Goal: Information Seeking & Learning: Find specific fact

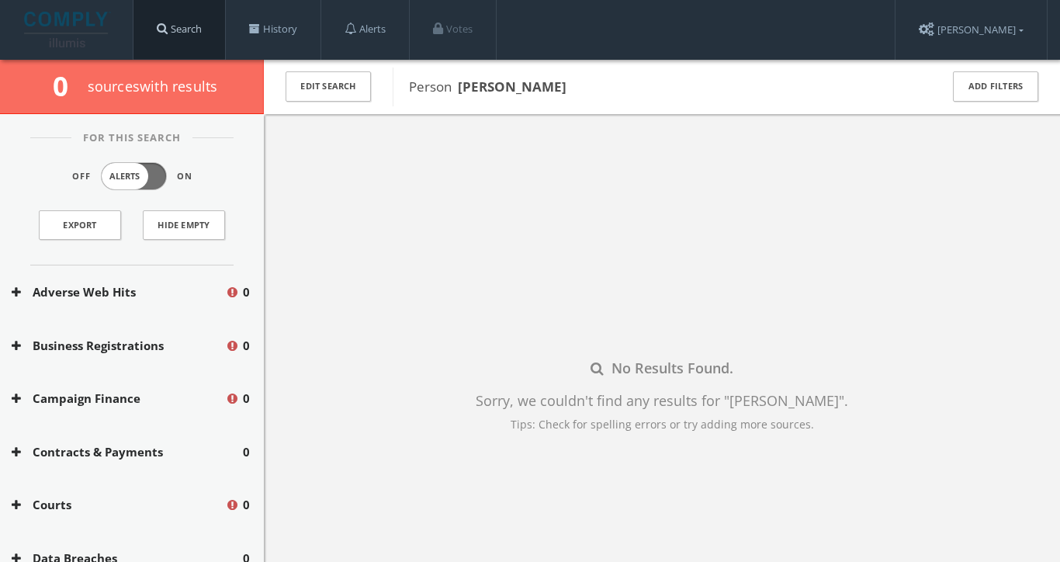
click at [194, 43] on link "Search" at bounding box center [179, 29] width 92 height 59
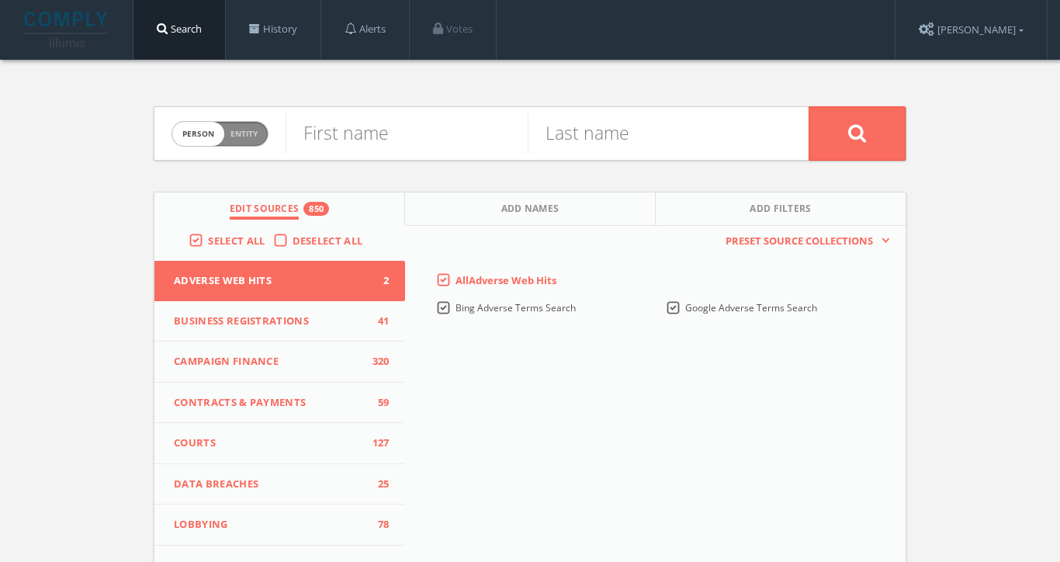
click at [352, 159] on form "Person Entity person First name Last name" at bounding box center [530, 133] width 752 height 54
click at [352, 142] on input "text" at bounding box center [406, 133] width 242 height 40
paste input "[PERSON_NAME]"
drag, startPoint x: 361, startPoint y: 141, endPoint x: 467, endPoint y: 141, distance: 105.5
click at [467, 141] on input "[PERSON_NAME]" at bounding box center [406, 133] width 242 height 40
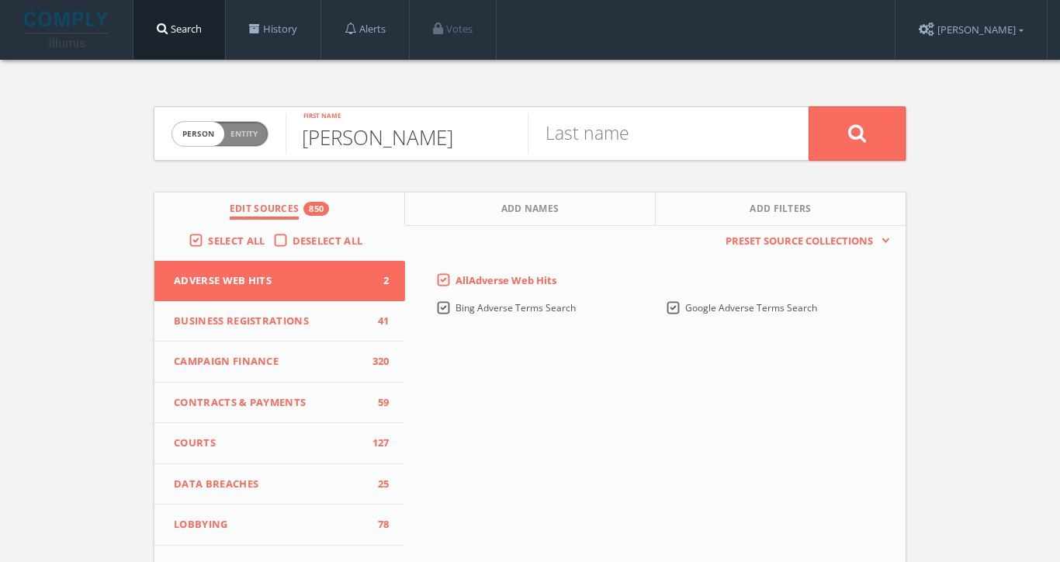
type input "[PERSON_NAME]"
click at [581, 135] on input "text" at bounding box center [649, 133] width 242 height 40
paste input "[PERSON_NAME]"
type input "[PERSON_NAME]"
click at [856, 133] on button at bounding box center [856, 133] width 97 height 54
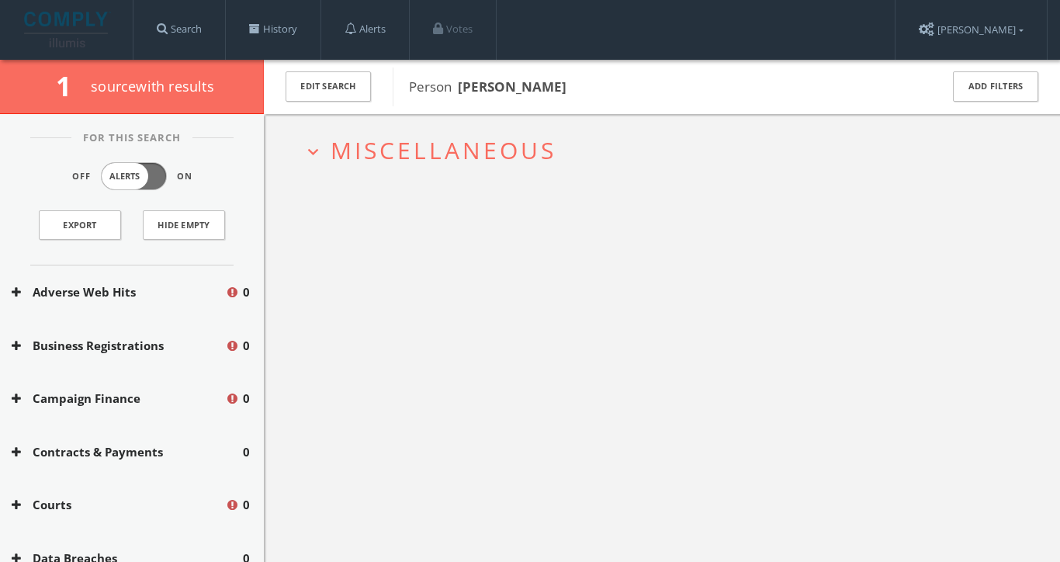
click at [410, 153] on span "Miscellaneous" at bounding box center [443, 150] width 226 height 32
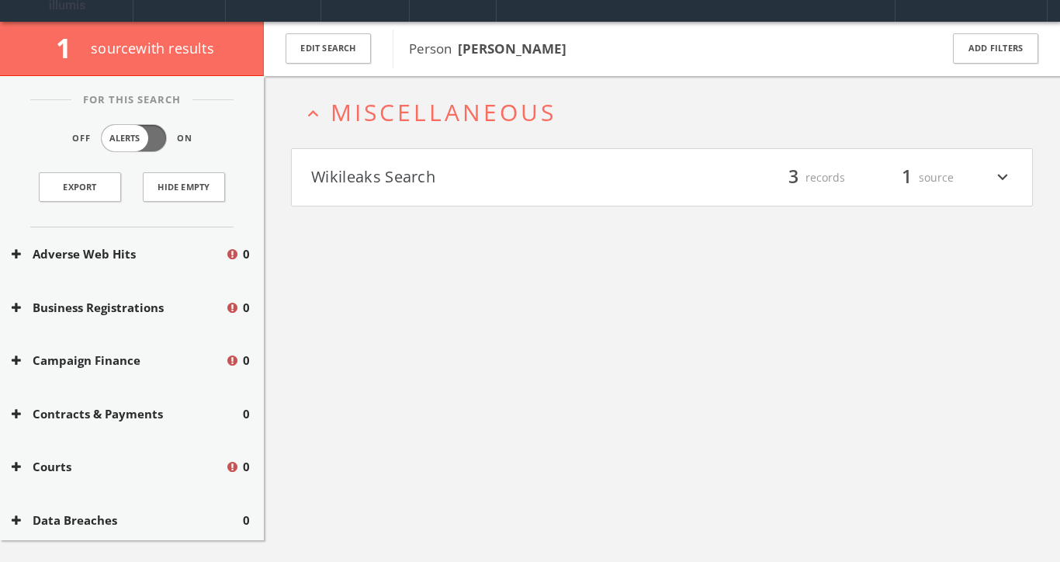
click at [396, 184] on button "Wikileaks Search" at bounding box center [486, 177] width 351 height 26
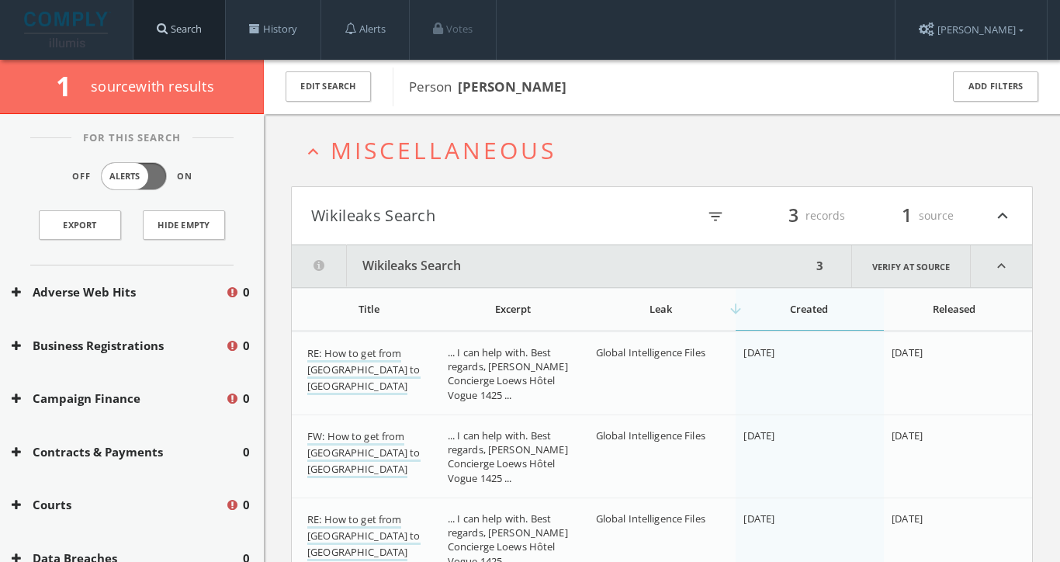
click at [210, 35] on link "Search" at bounding box center [179, 29] width 92 height 59
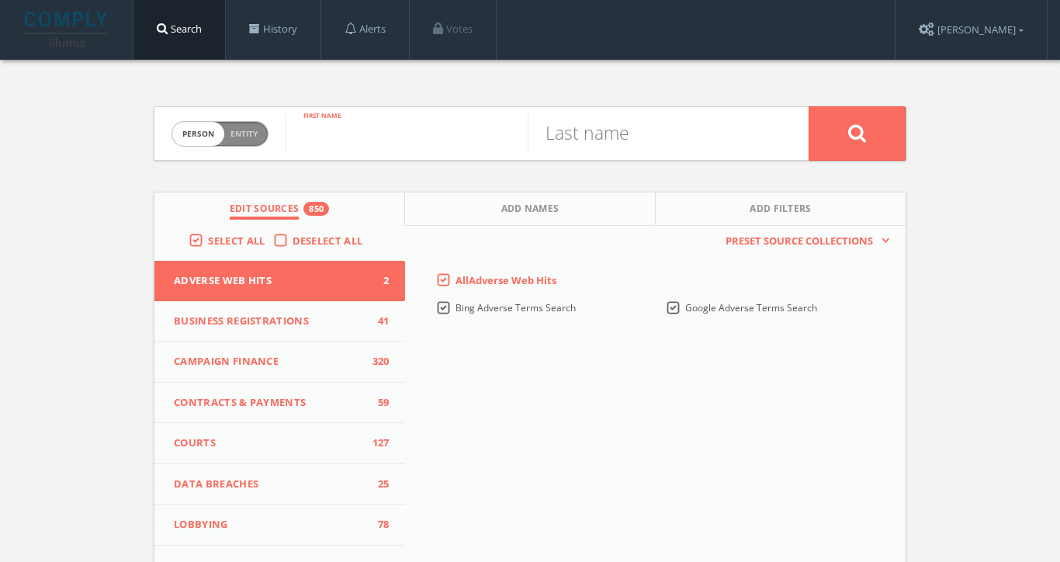
click at [351, 130] on input "text" at bounding box center [406, 133] width 242 height 40
type input "jazzy"
type input "harvey"
click at [856, 133] on button at bounding box center [856, 133] width 97 height 54
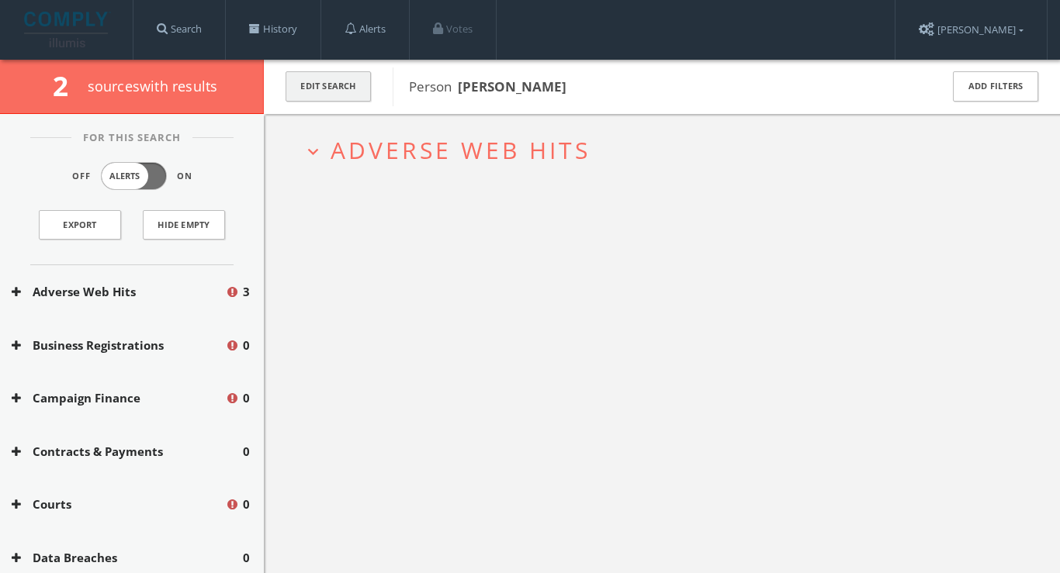
click at [323, 79] on button "Edit Search" at bounding box center [327, 86] width 85 height 30
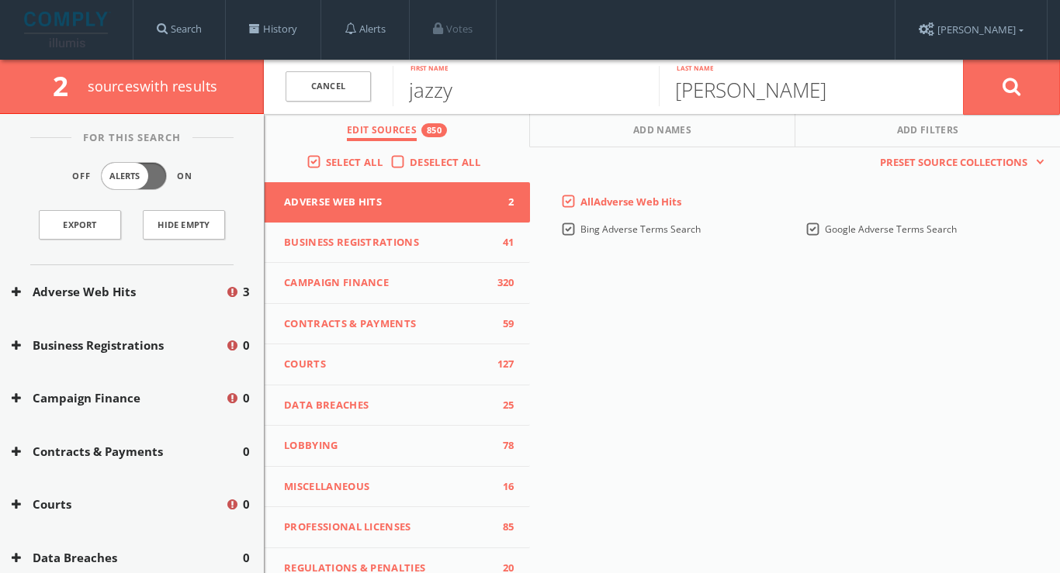
drag, startPoint x: 576, startPoint y: 133, endPoint x: 517, endPoint y: 173, distance: 70.8
click at [576, 133] on button "Add Names" at bounding box center [662, 130] width 265 height 33
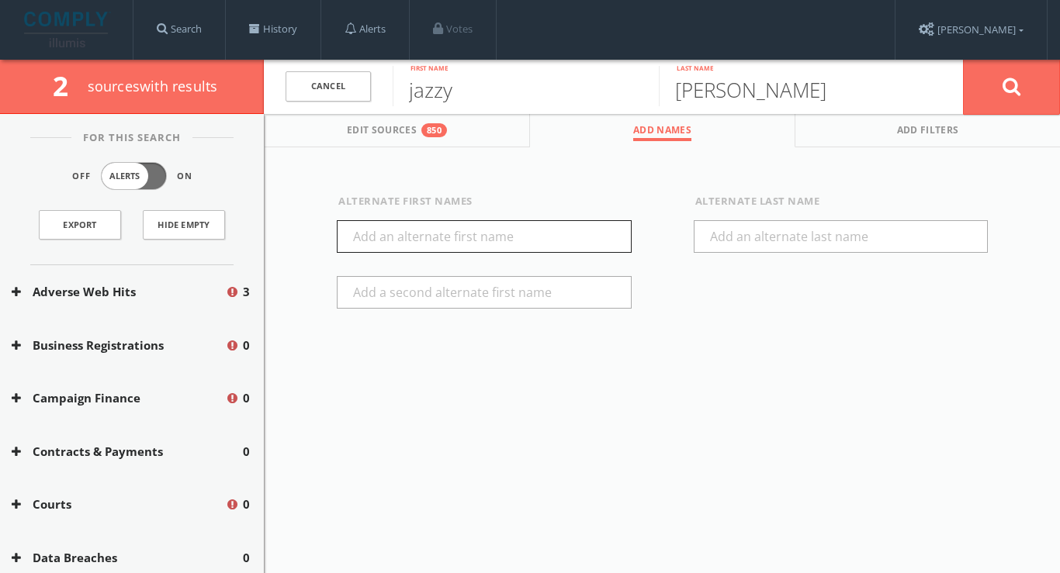
click at [436, 233] on input "text" at bounding box center [484, 236] width 295 height 33
type input "jasmin"
click at [1026, 87] on button at bounding box center [1011, 87] width 97 height 56
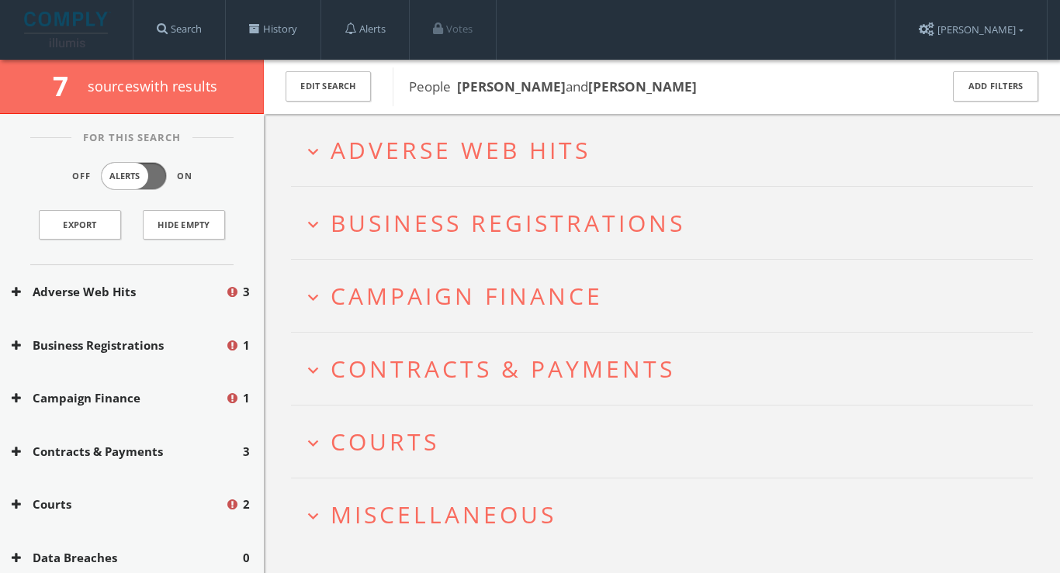
click at [510, 151] on span "Adverse Web Hits" at bounding box center [460, 150] width 260 height 32
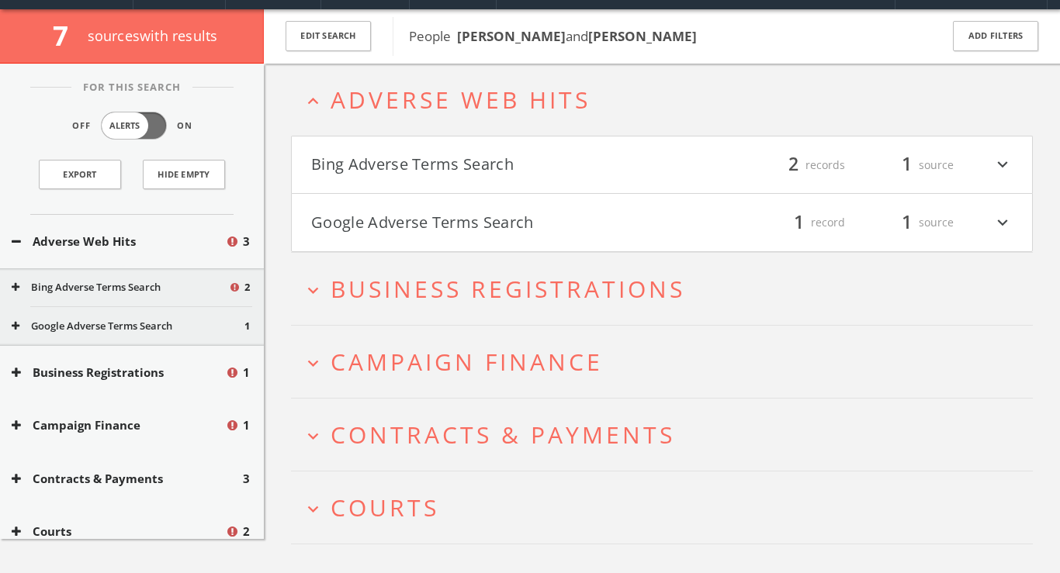
click at [506, 193] on div "Bing Adverse Terms Search filter_list 2 records 1 source expand_more Google Adv…" at bounding box center [662, 194] width 742 height 116
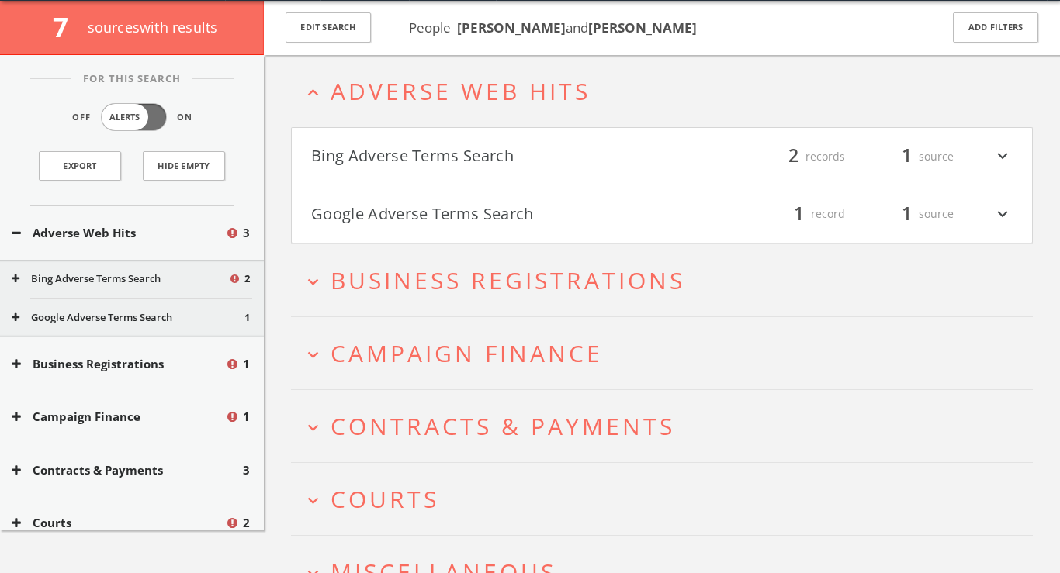
click at [503, 214] on button "Google Adverse Terms Search" at bounding box center [486, 214] width 351 height 26
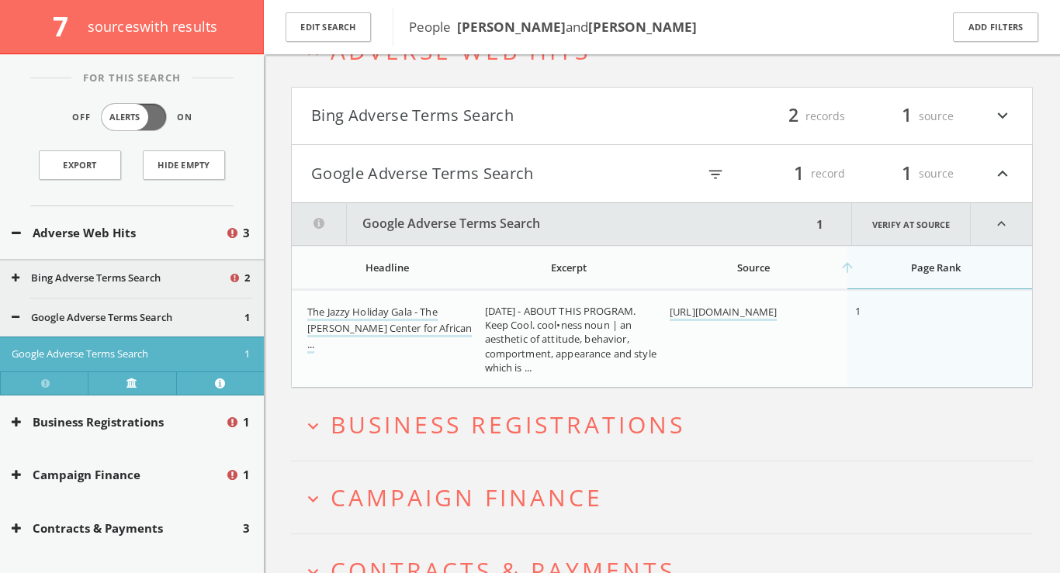
click at [526, 123] on button "Bing Adverse Terms Search" at bounding box center [486, 116] width 351 height 26
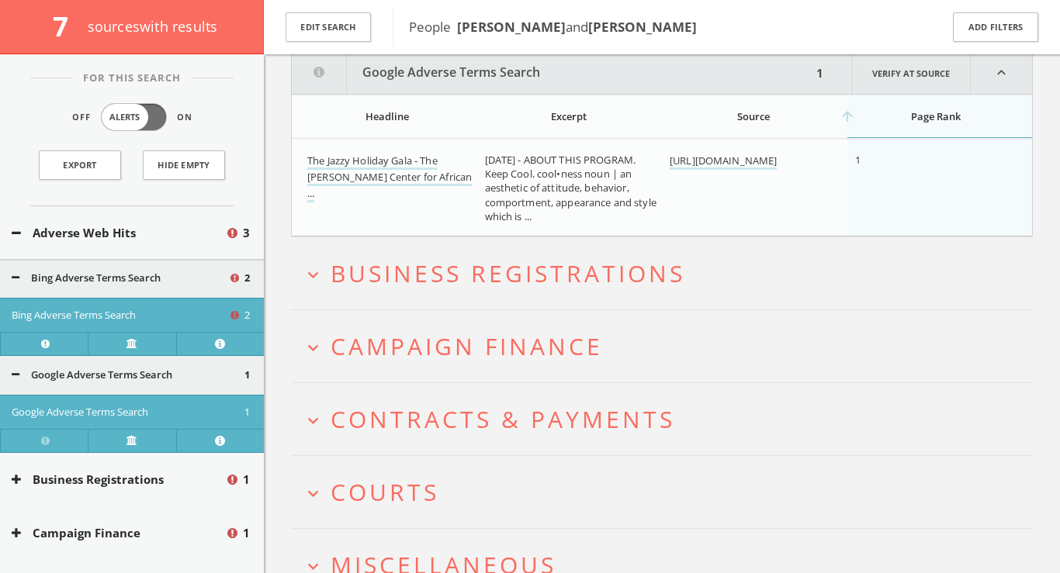
click at [491, 334] on span "Campaign Finance" at bounding box center [466, 346] width 272 height 32
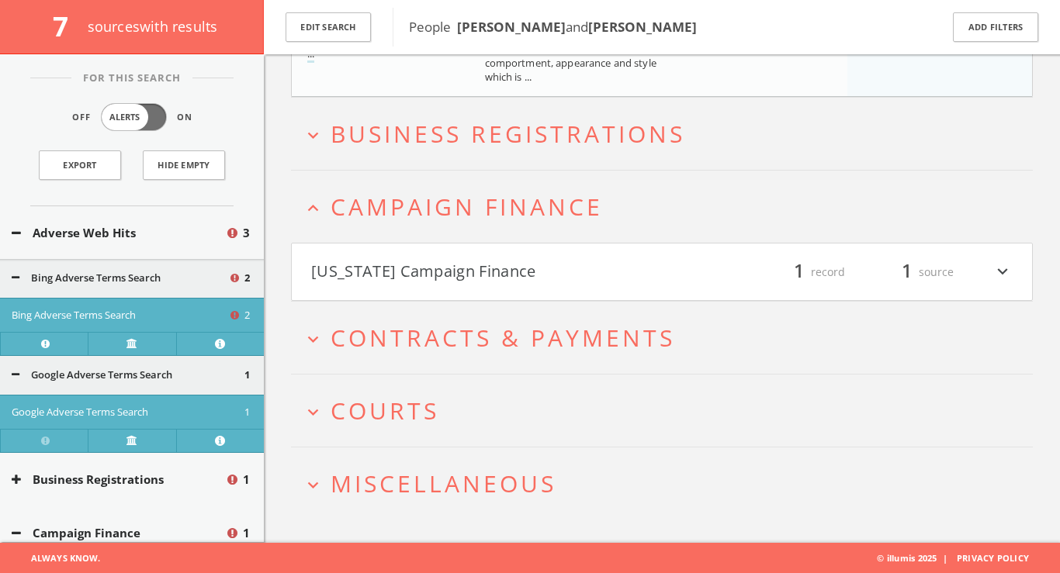
click at [491, 334] on span "Contracts & Payments" at bounding box center [502, 338] width 344 height 32
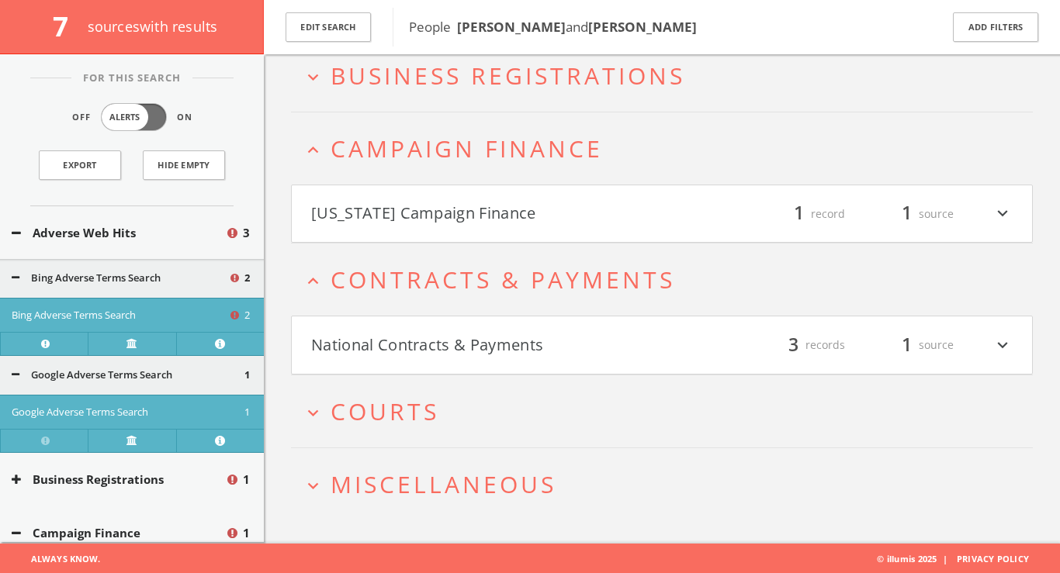
click at [491, 334] on button "National Contracts & Payments" at bounding box center [486, 345] width 351 height 26
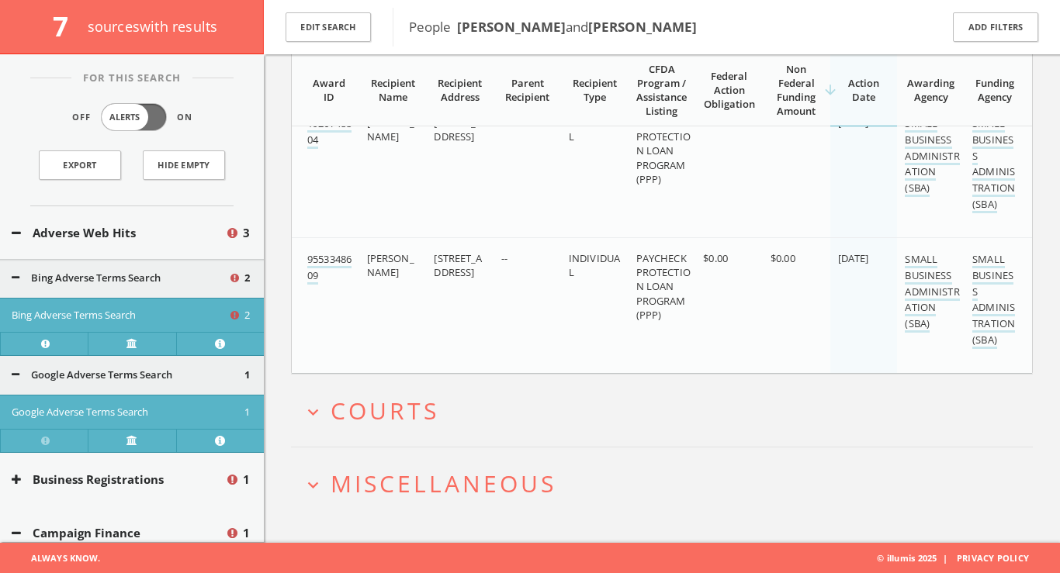
click at [444, 414] on button "expand_more Courts" at bounding box center [668, 411] width 730 height 26
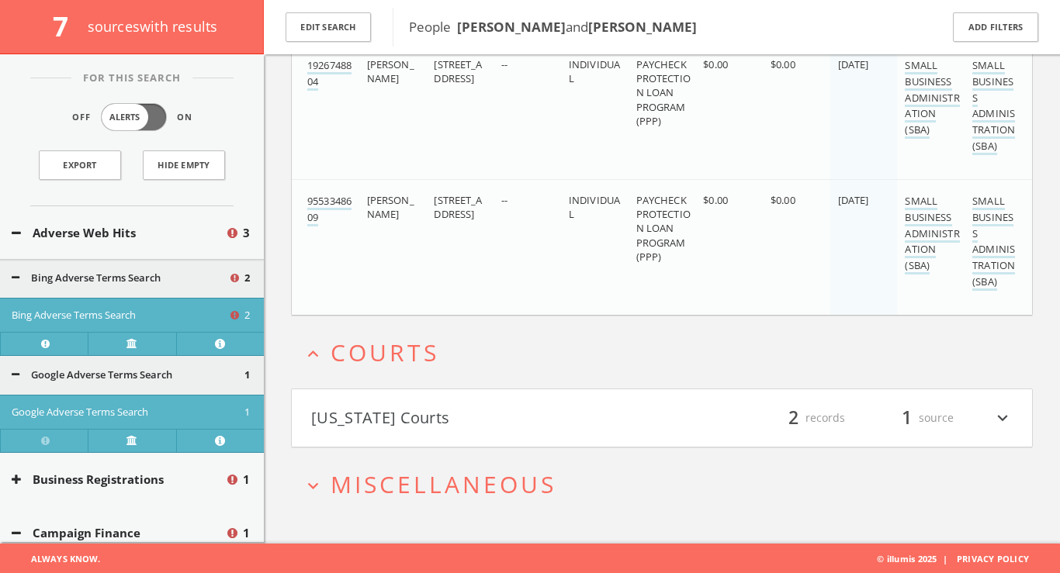
click at [444, 414] on button "Wisconsin Courts" at bounding box center [486, 418] width 351 height 26
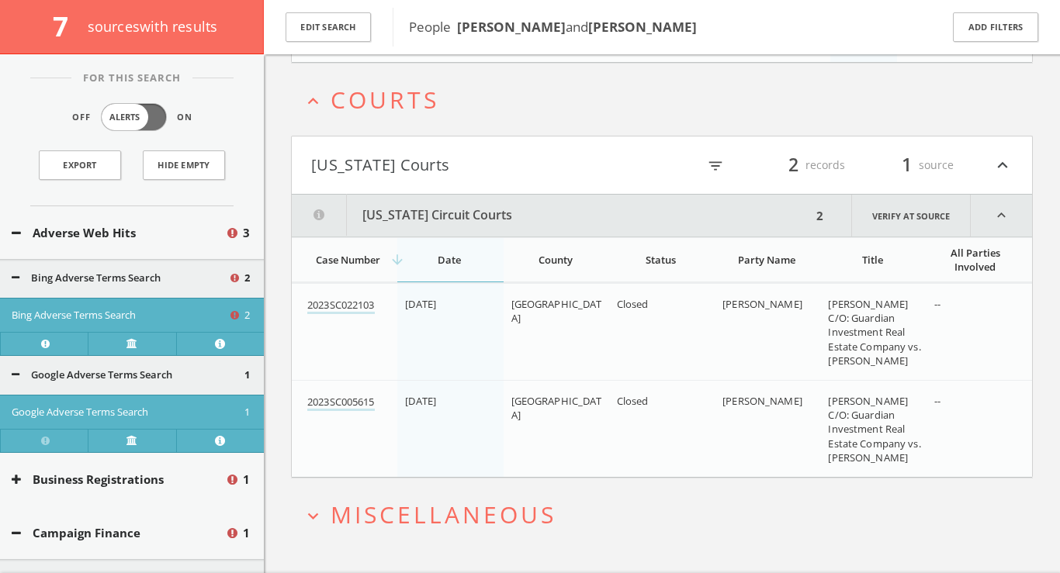
scroll to position [1634, 0]
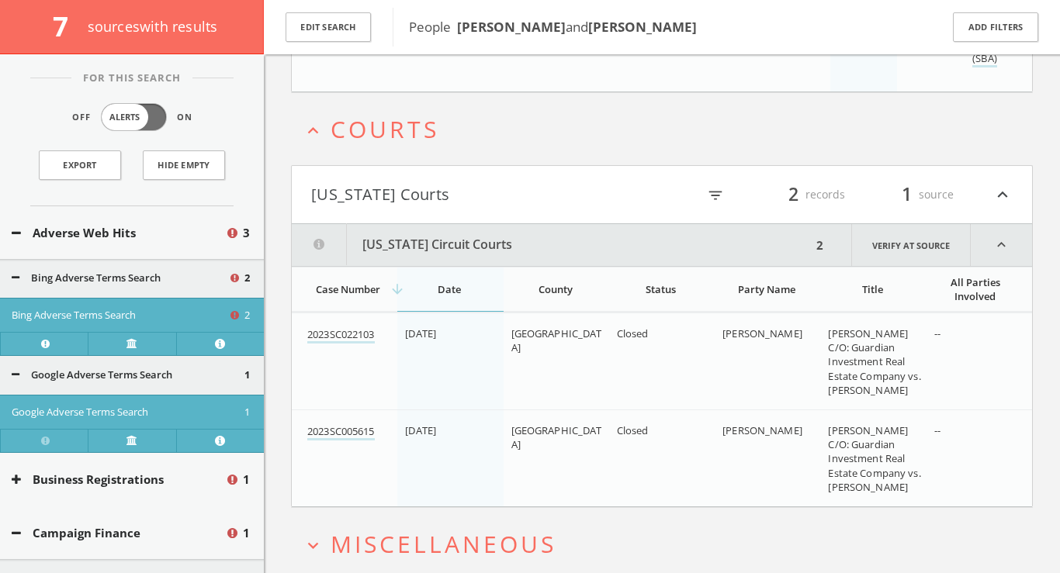
click at [443, 517] on h2 "expand_more Miscellaneous" at bounding box center [662, 544] width 742 height 72
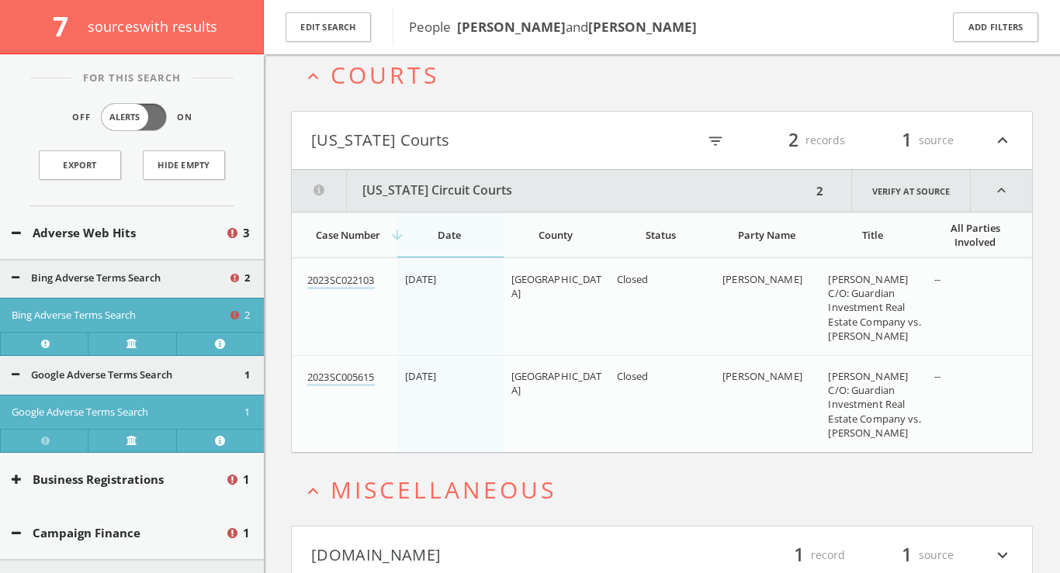
scroll to position [1693, 0]
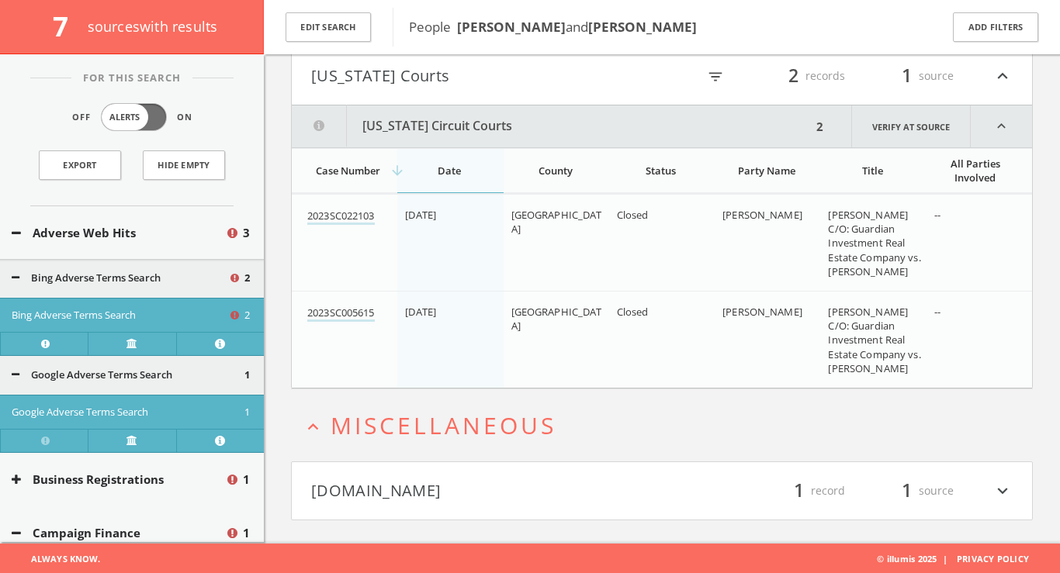
click at [445, 497] on button "Mugshots.com" at bounding box center [486, 491] width 351 height 26
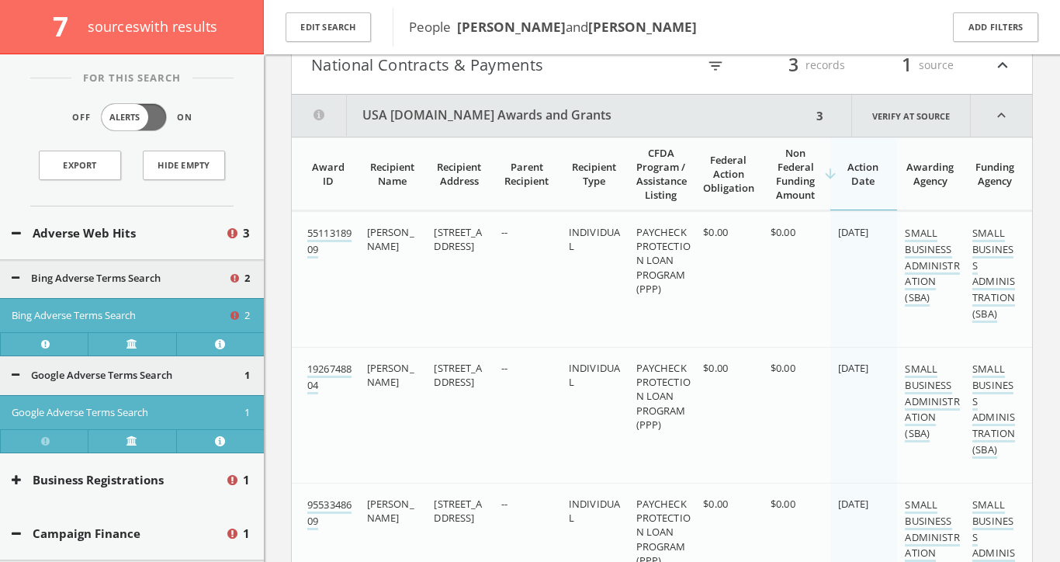
scroll to position [0, 0]
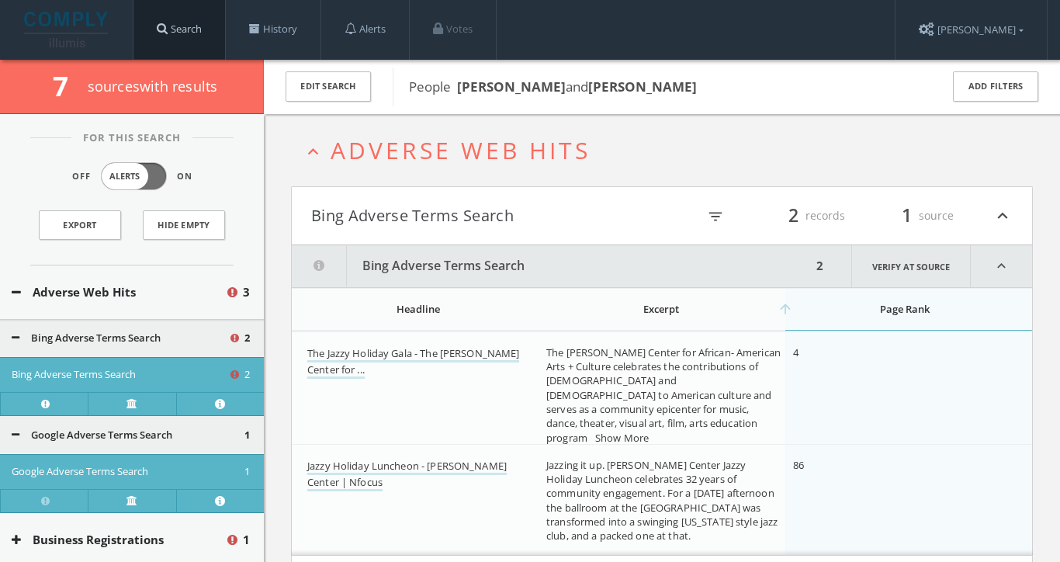
click at [196, 23] on link "Search" at bounding box center [179, 29] width 92 height 59
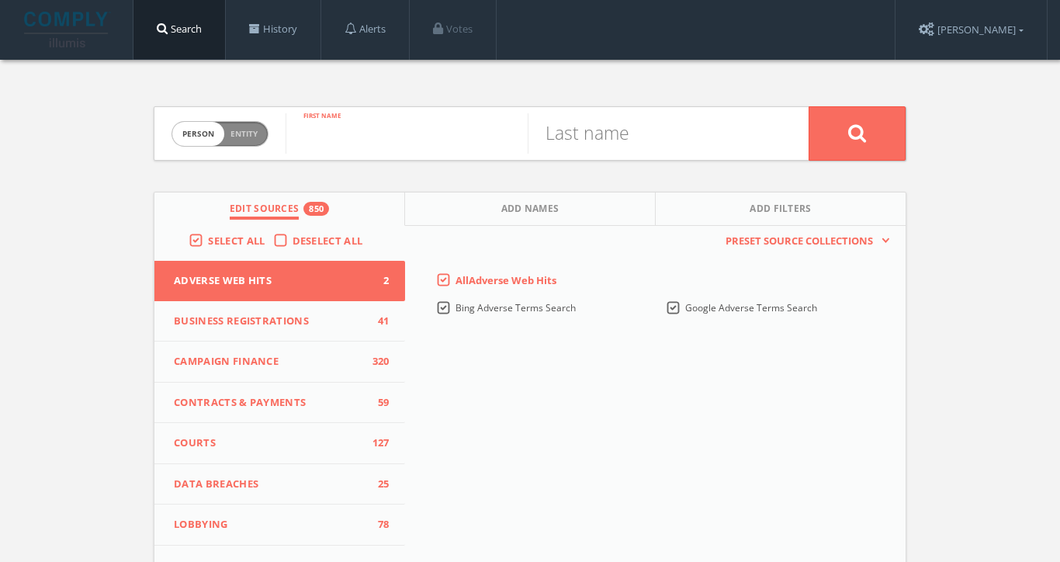
click at [330, 138] on input "text" at bounding box center [406, 133] width 242 height 40
type input "bodhi"
type input "robert"
click at [856, 133] on button at bounding box center [856, 133] width 97 height 54
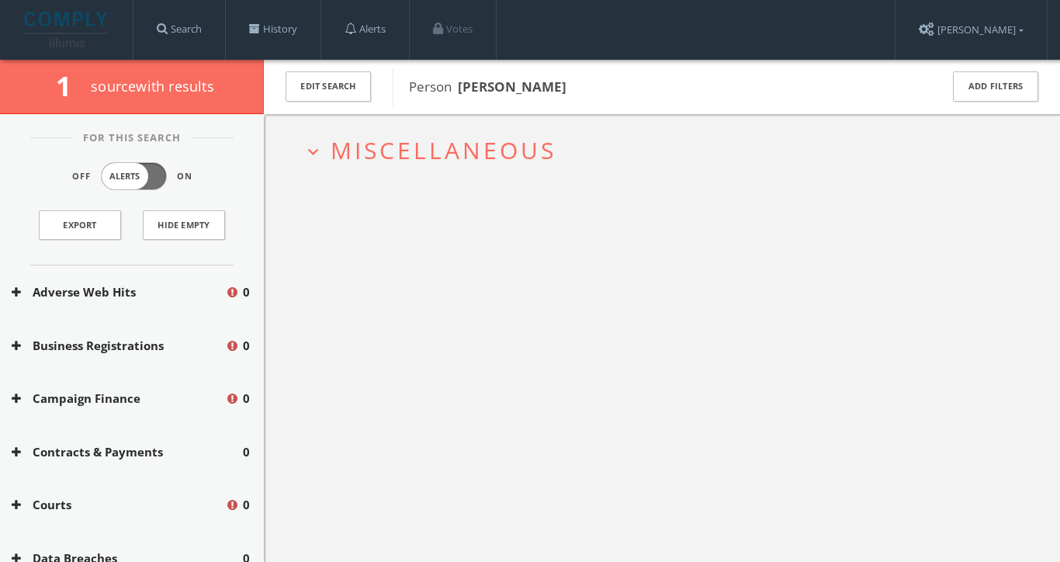
click at [491, 135] on span "Miscellaneous" at bounding box center [443, 150] width 226 height 32
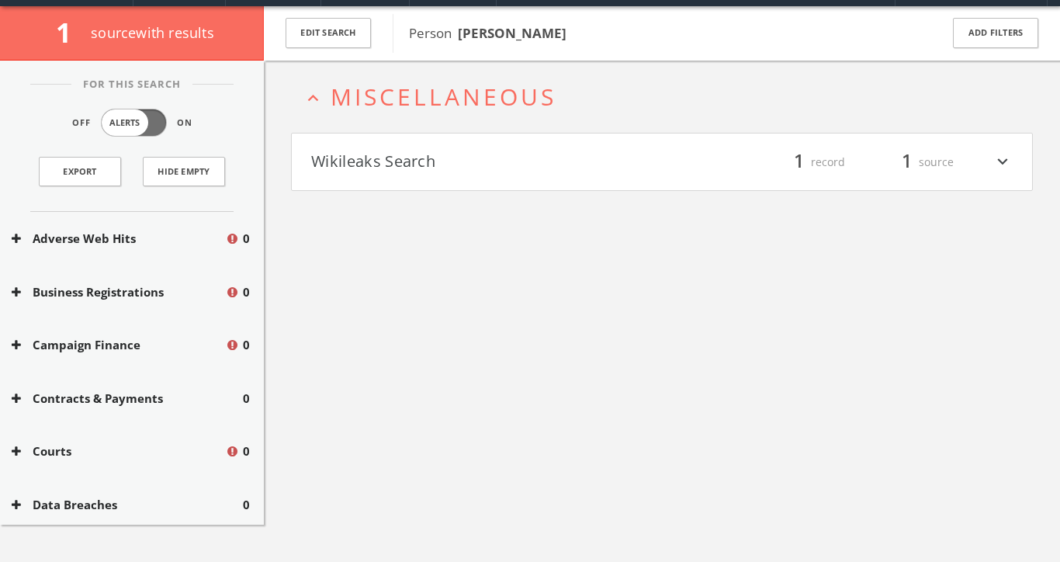
click at [479, 175] on h4 "Wikileaks Search filter_list 1 record 1 source expand_more" at bounding box center [662, 161] width 740 height 57
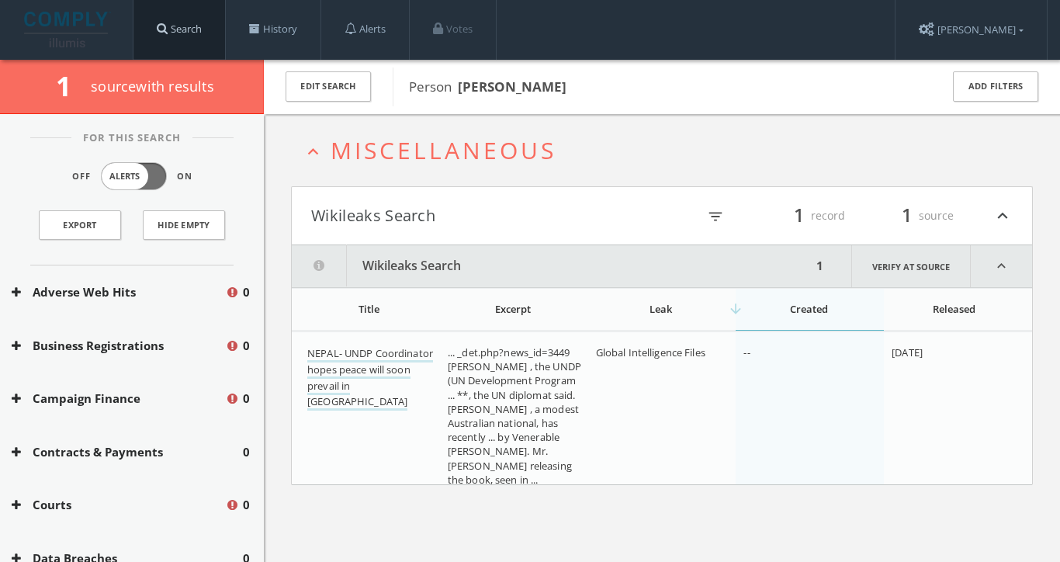
click at [202, 29] on link "Search" at bounding box center [179, 29] width 92 height 59
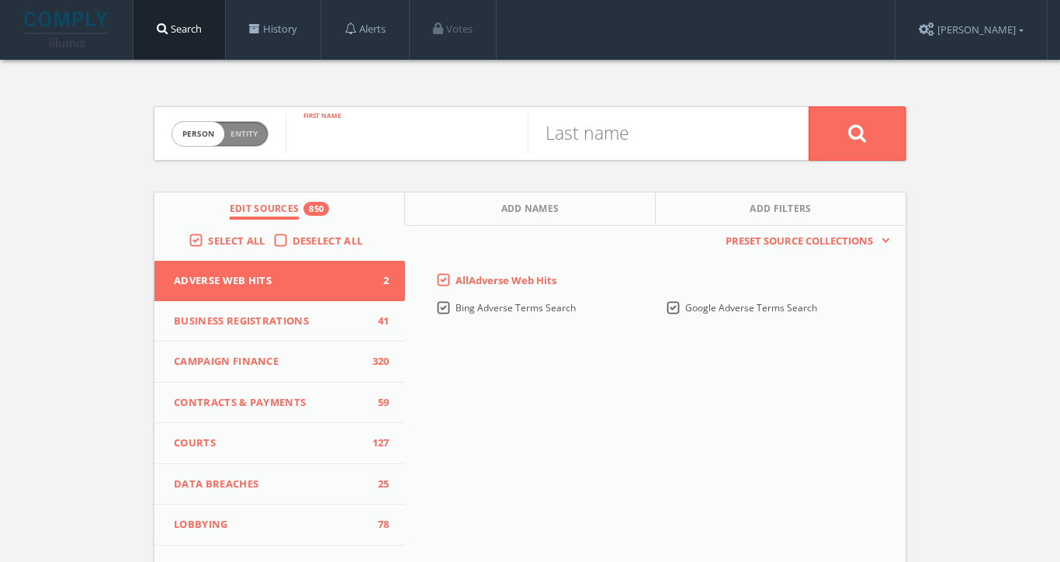
click at [479, 123] on input "text" at bounding box center [406, 133] width 242 height 40
type input "guada"
type input "ocamp"
click at [856, 133] on button at bounding box center [856, 133] width 97 height 54
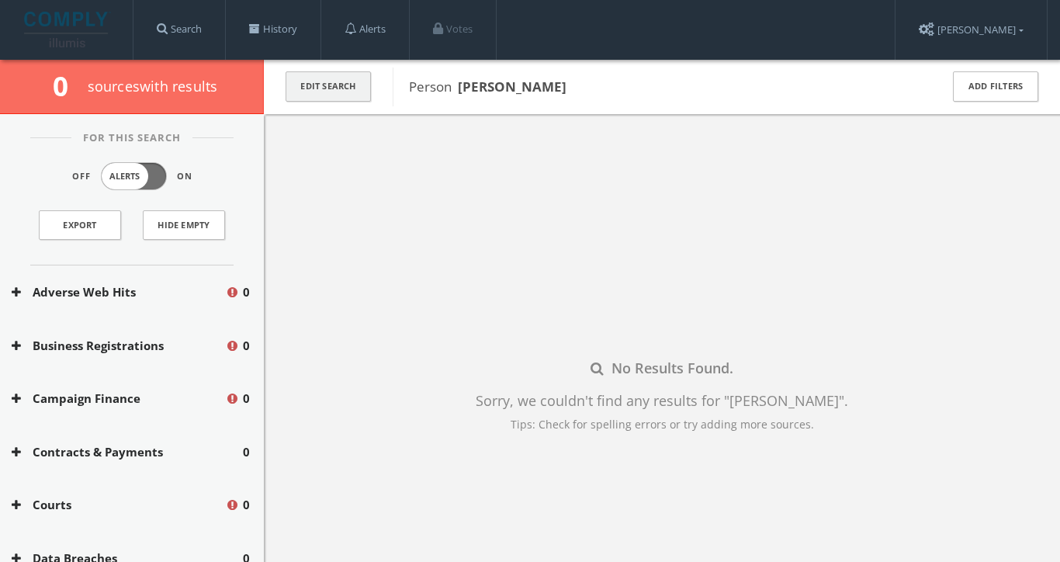
click at [306, 81] on button "Edit Search" at bounding box center [327, 86] width 85 height 30
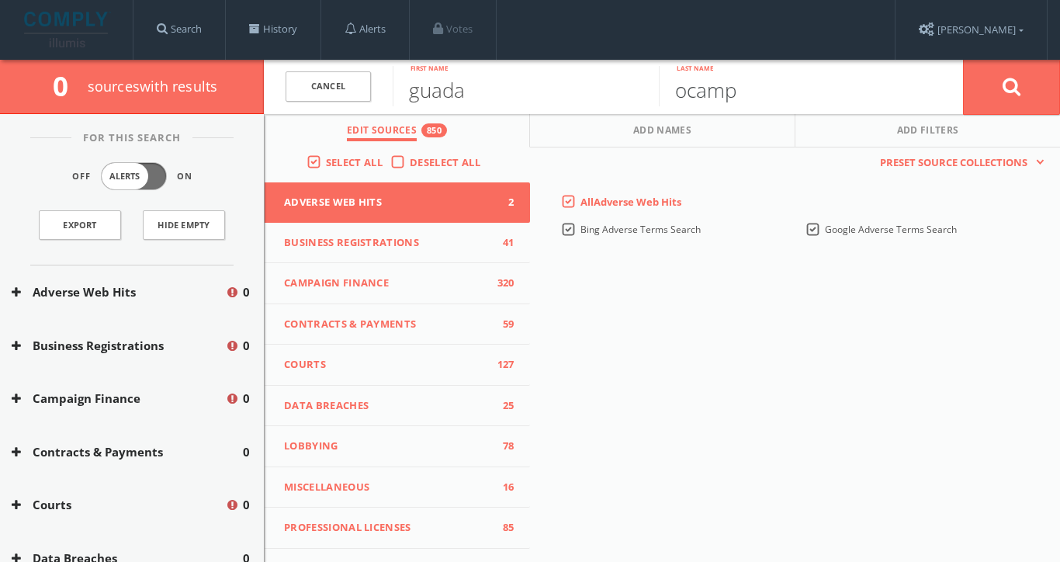
click at [784, 83] on input "ocamp" at bounding box center [792, 86] width 266 height 40
type input "[PERSON_NAME]"
click at [1011, 86] on button at bounding box center [1011, 87] width 97 height 56
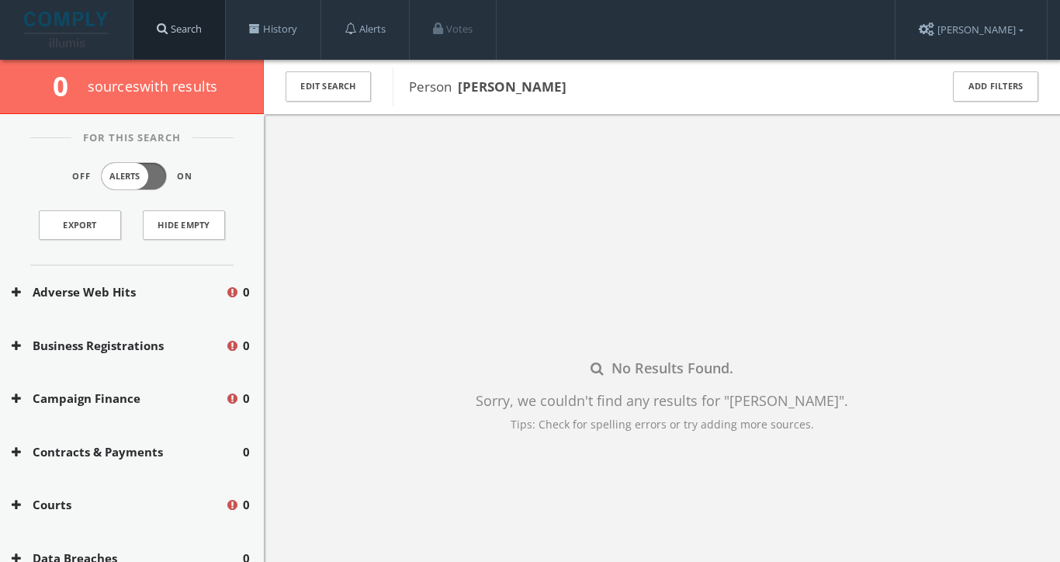
click at [202, 20] on link "Search" at bounding box center [179, 29] width 92 height 59
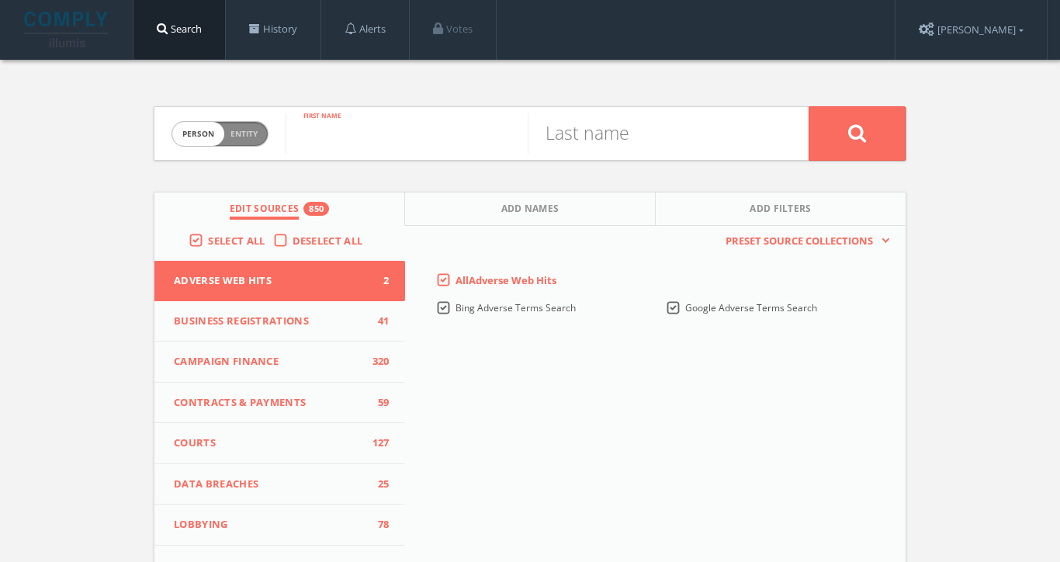
click at [379, 123] on input "text" at bounding box center [406, 133] width 242 height 40
type input "ohm"
type input "chansuwan"
click at [856, 133] on button at bounding box center [856, 133] width 97 height 54
